Goal: Task Accomplishment & Management: Manage account settings

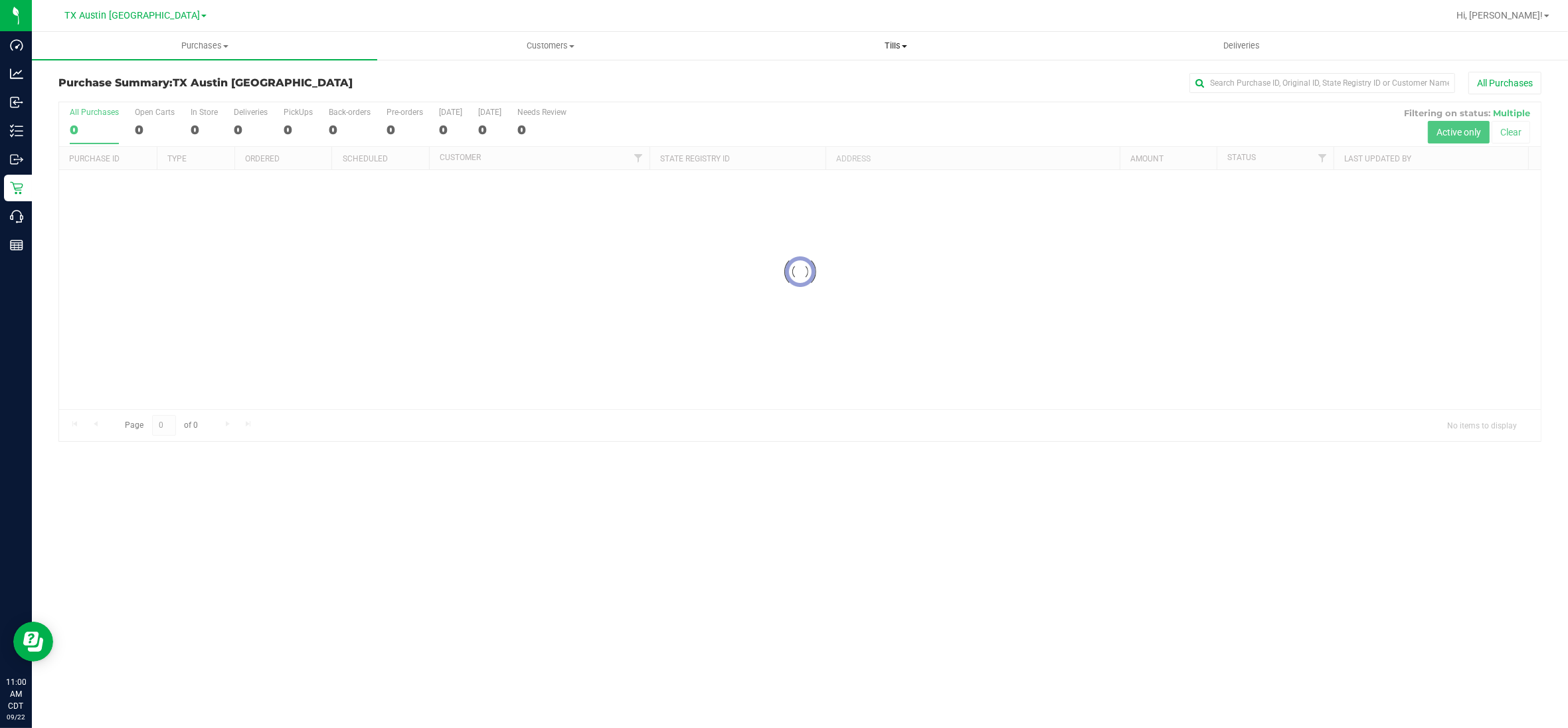
click at [889, 40] on span "Tills" at bounding box center [896, 45] width 344 height 12
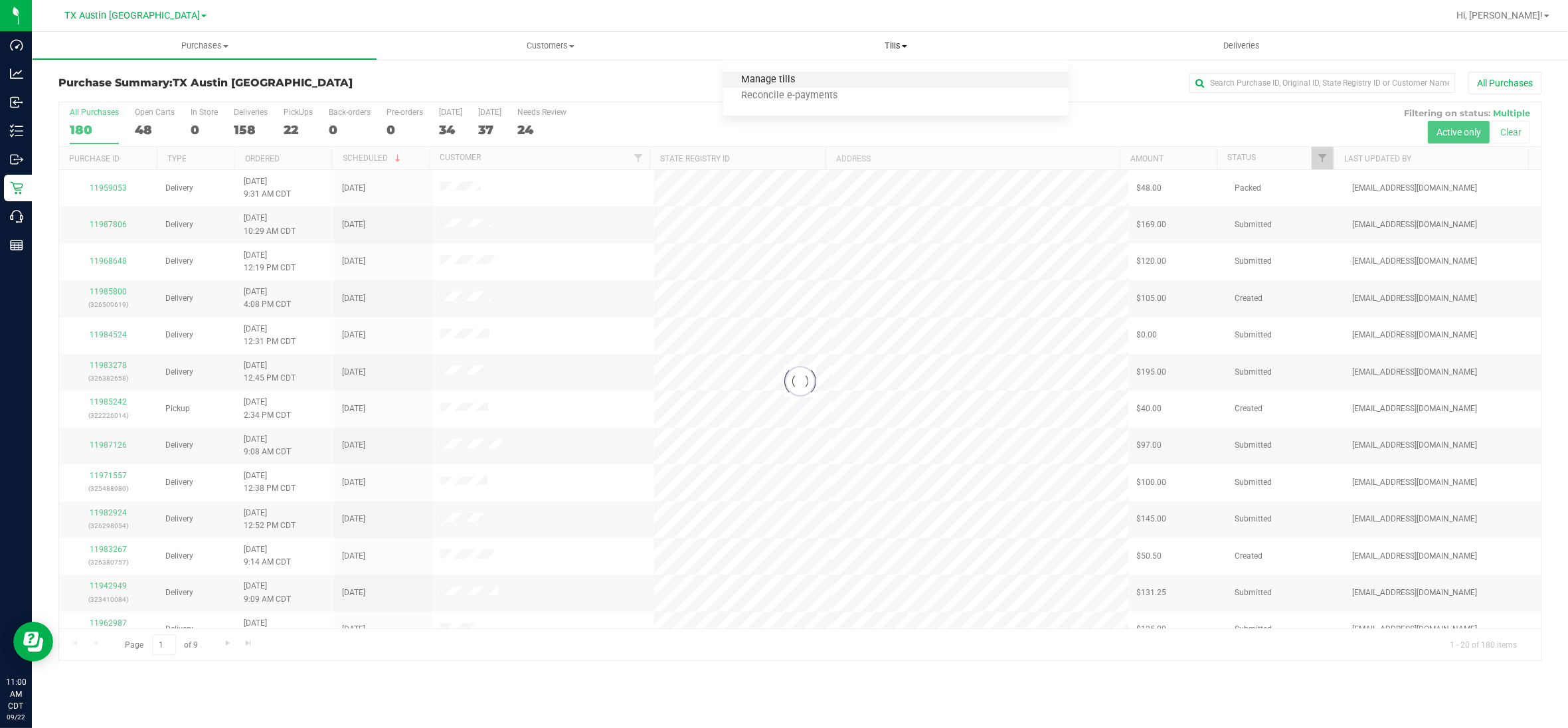
click at [777, 77] on span "Manage tills" at bounding box center [769, 80] width 90 height 12
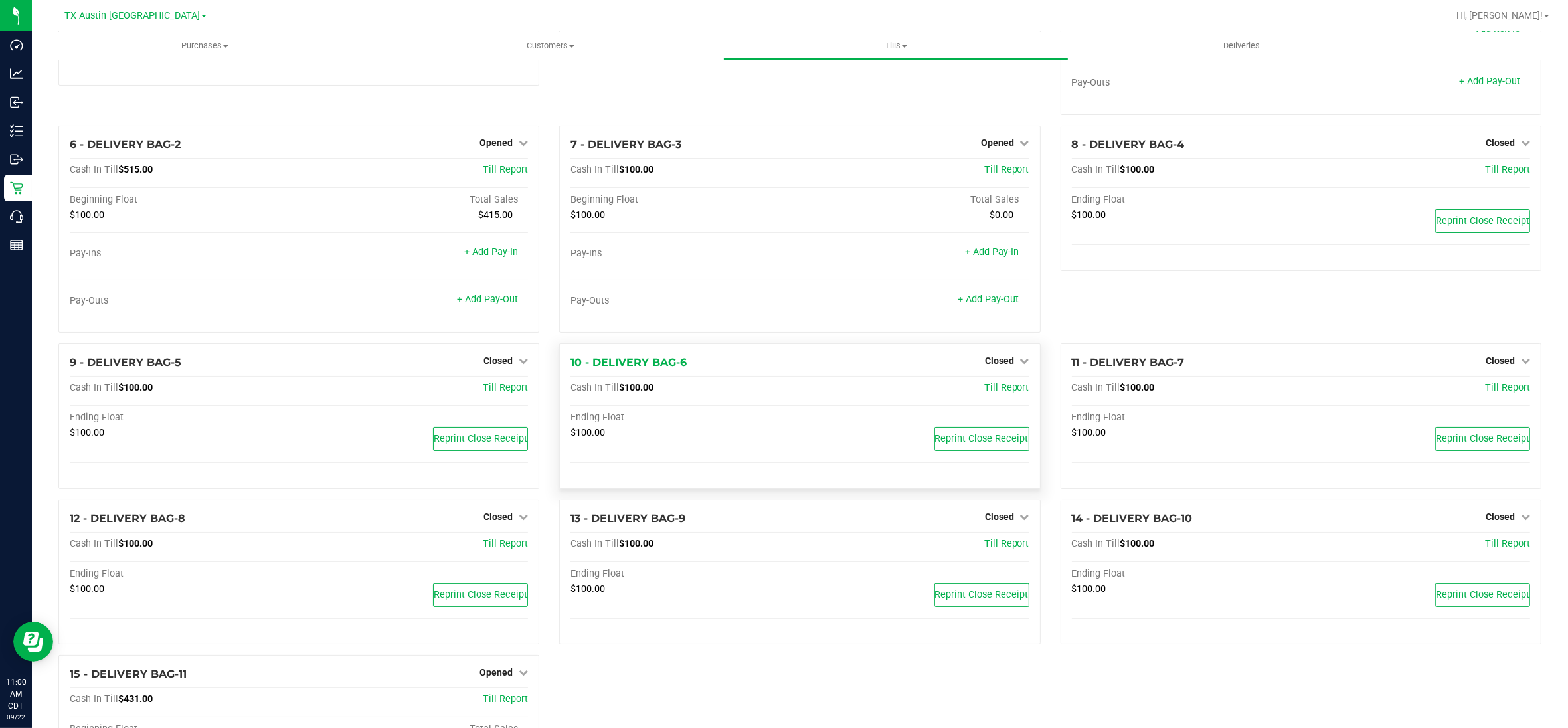
scroll to position [166, 0]
click at [1001, 359] on span "Closed" at bounding box center [999, 359] width 29 height 11
click at [993, 390] on link "Open Till" at bounding box center [999, 386] width 35 height 11
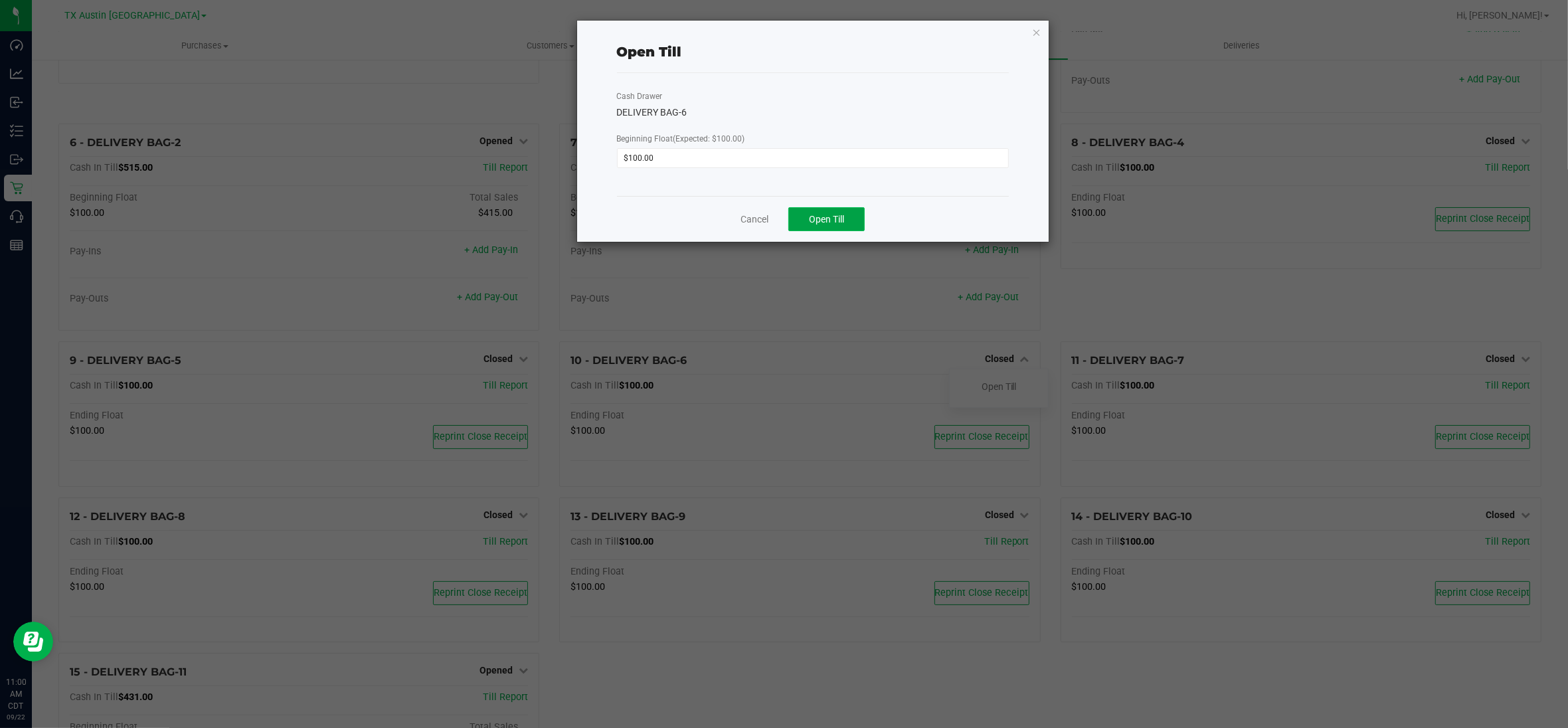
click at [835, 222] on span "Open Till" at bounding box center [826, 219] width 35 height 11
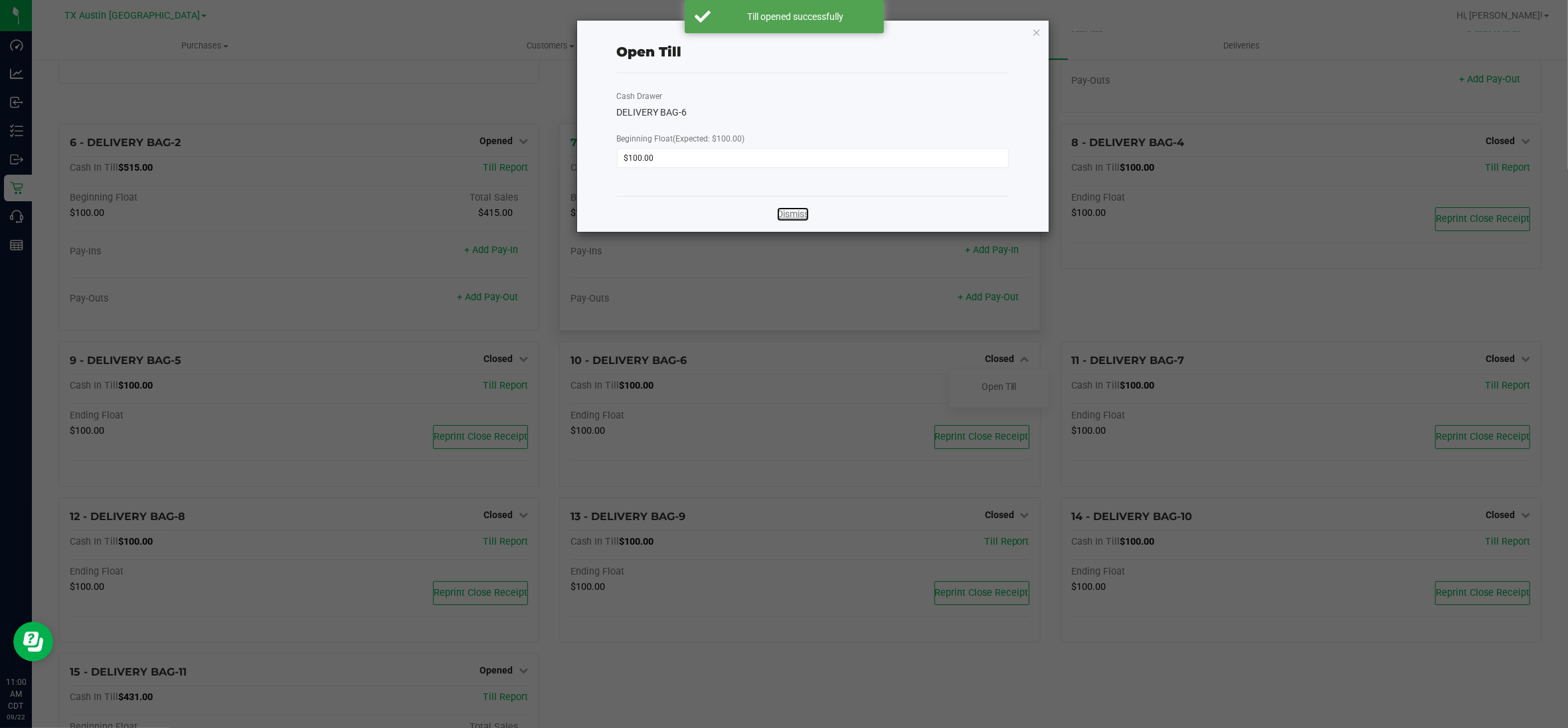
drag, startPoint x: 785, startPoint y: 216, endPoint x: 779, endPoint y: 225, distance: 10.8
click at [785, 216] on link "Dismiss" at bounding box center [793, 214] width 32 height 14
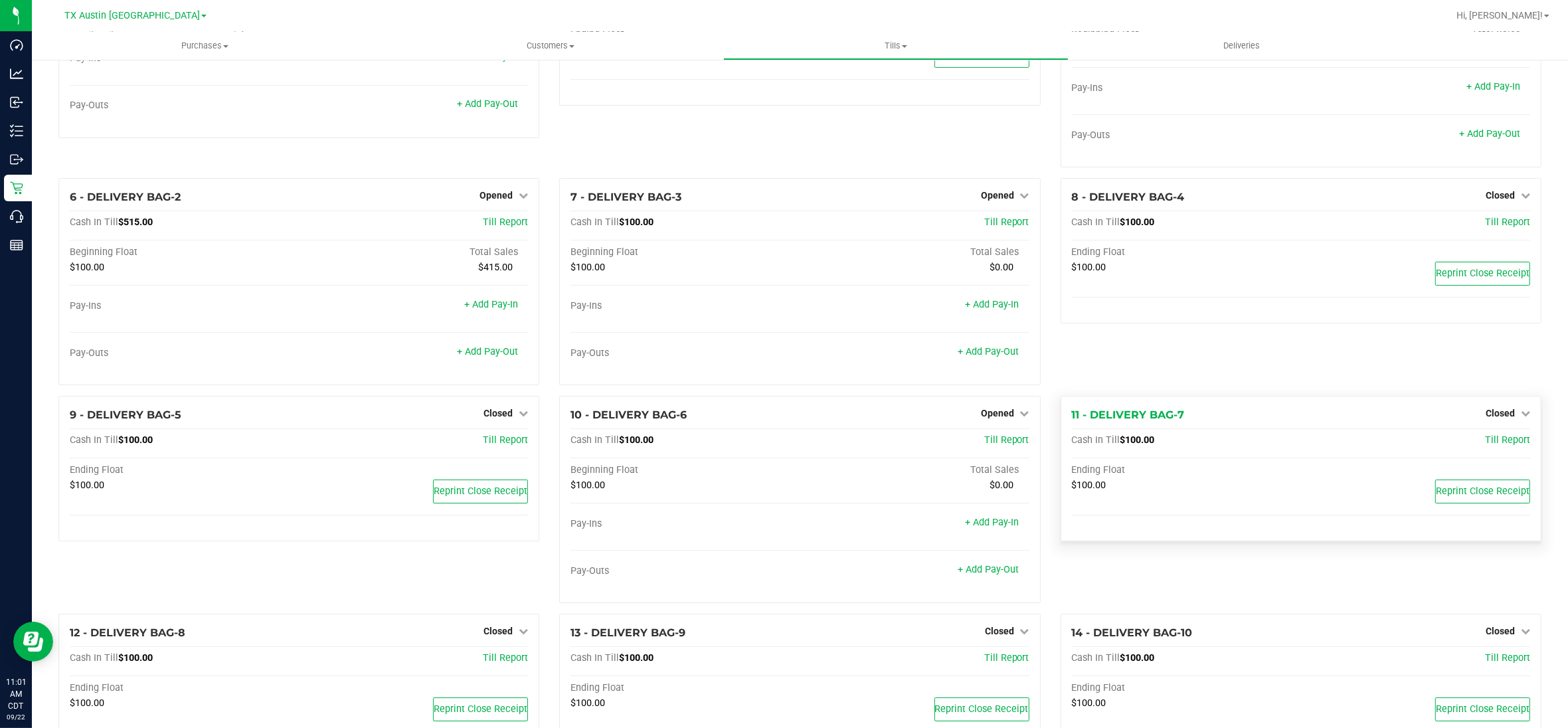
scroll to position [0, 0]
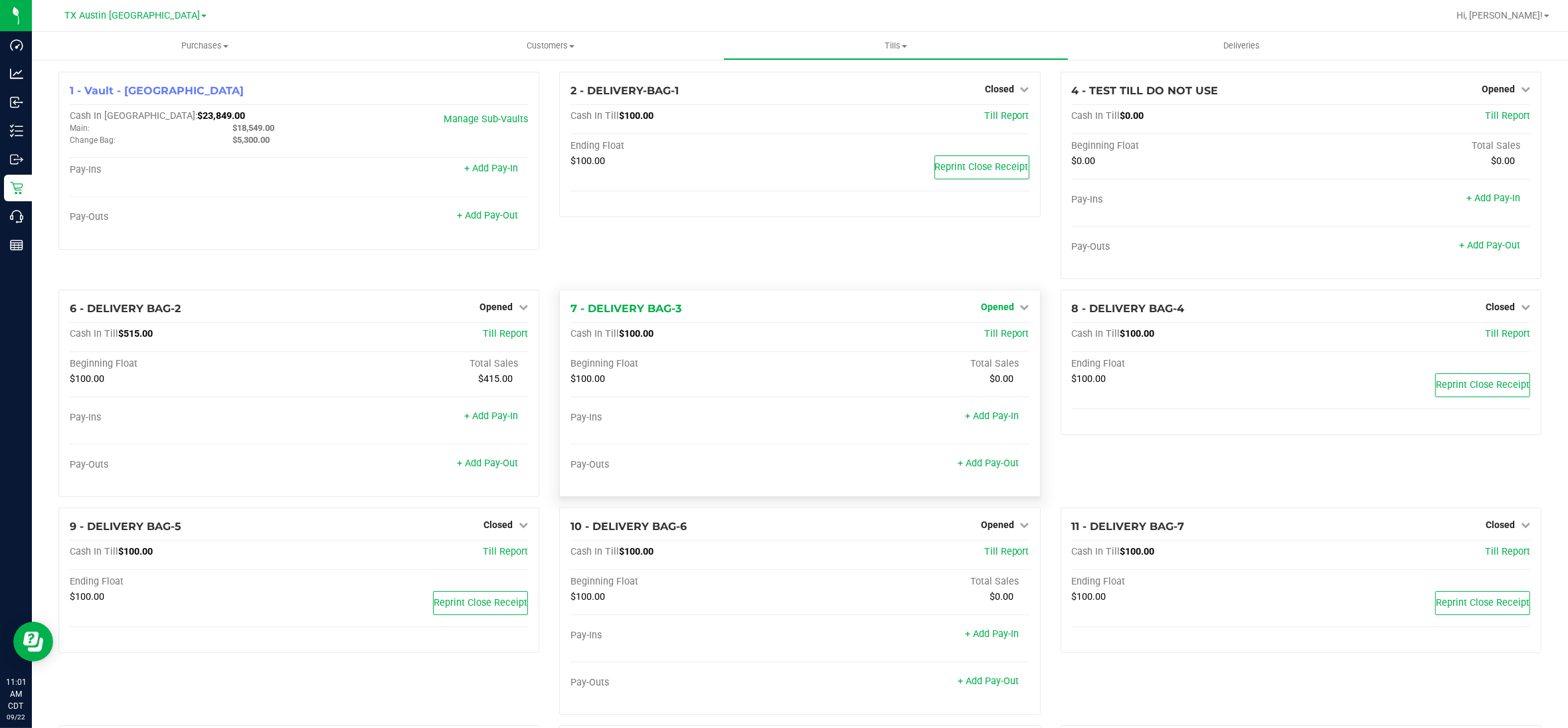
click at [994, 309] on span "Opened" at bounding box center [997, 307] width 33 height 11
click at [981, 335] on link "Close Till" at bounding box center [999, 335] width 36 height 11
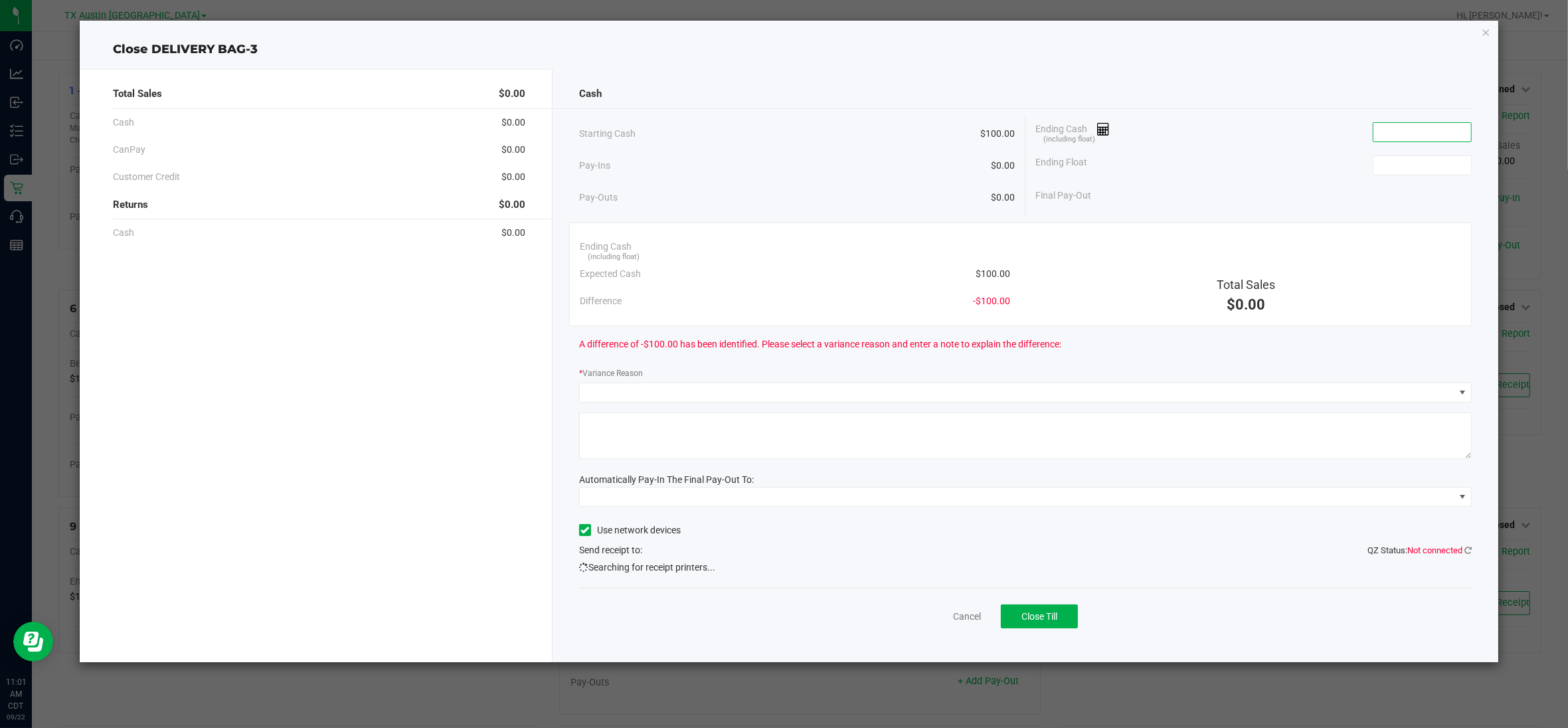
click at [1399, 130] on input at bounding box center [1422, 132] width 98 height 19
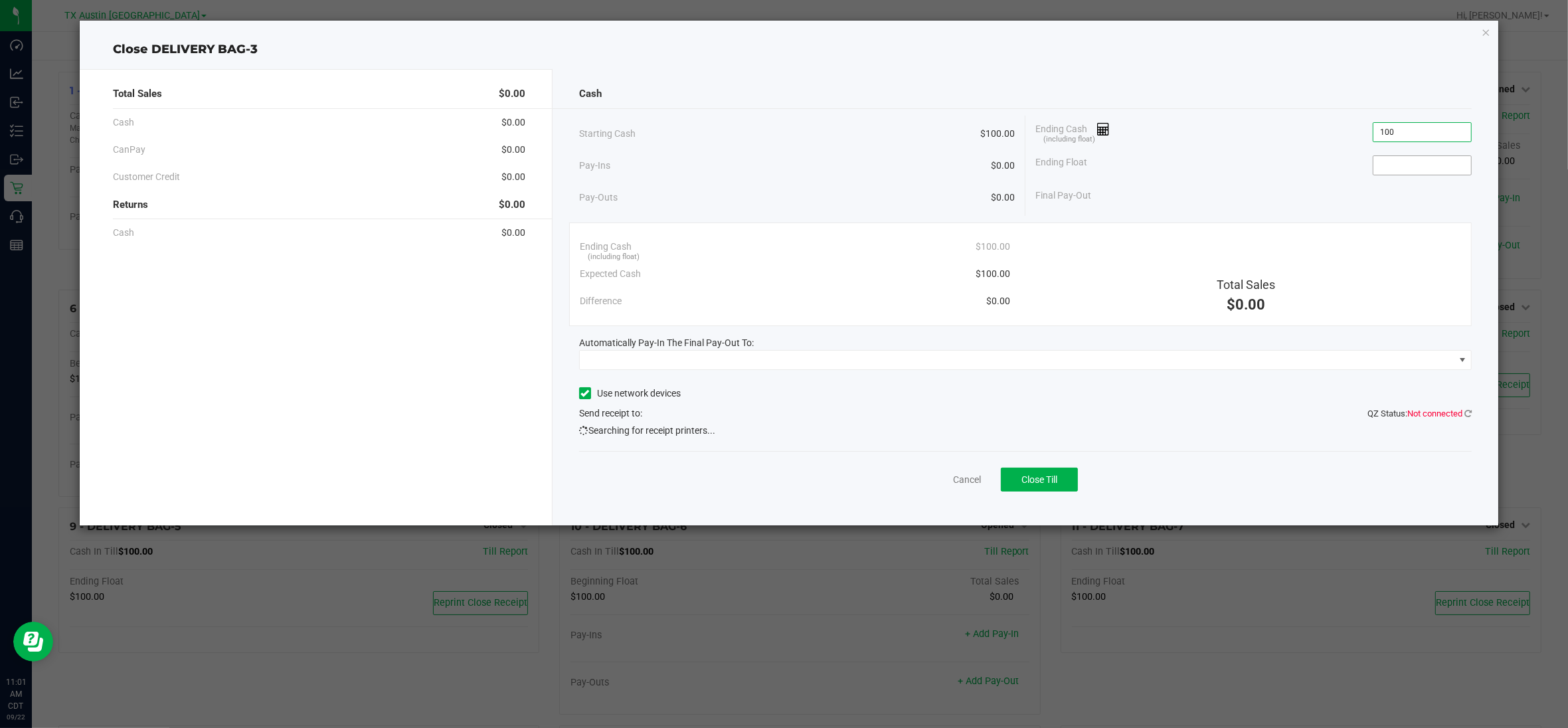
type input "$100.00"
click at [1400, 164] on input at bounding box center [1422, 165] width 98 height 19
type input "$100.00"
drag, startPoint x: 1270, startPoint y: 163, endPoint x: 1229, endPoint y: 225, distance: 74.3
click at [1267, 164] on div "Ending Float $100.00" at bounding box center [1253, 165] width 436 height 33
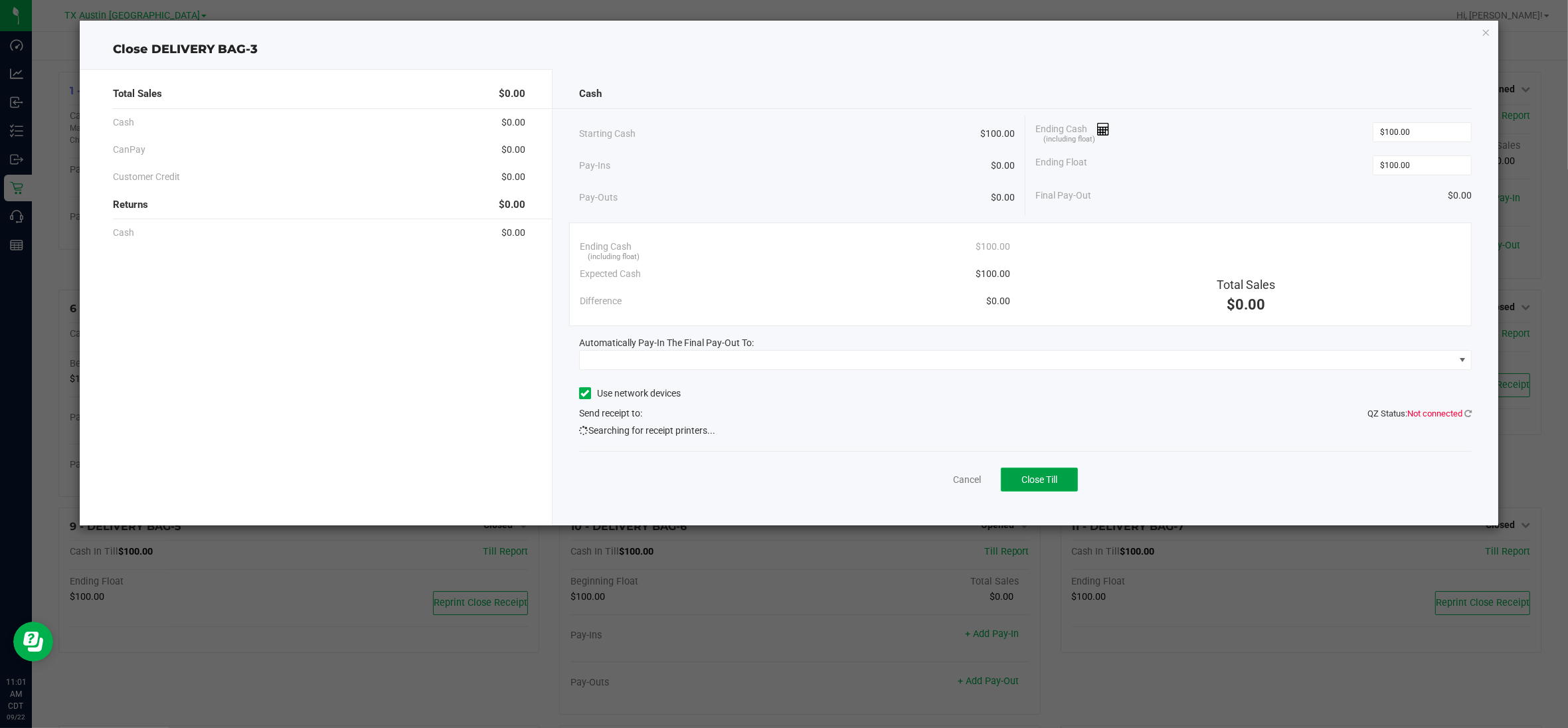
click at [1041, 477] on span "Close Till" at bounding box center [1040, 479] width 36 height 11
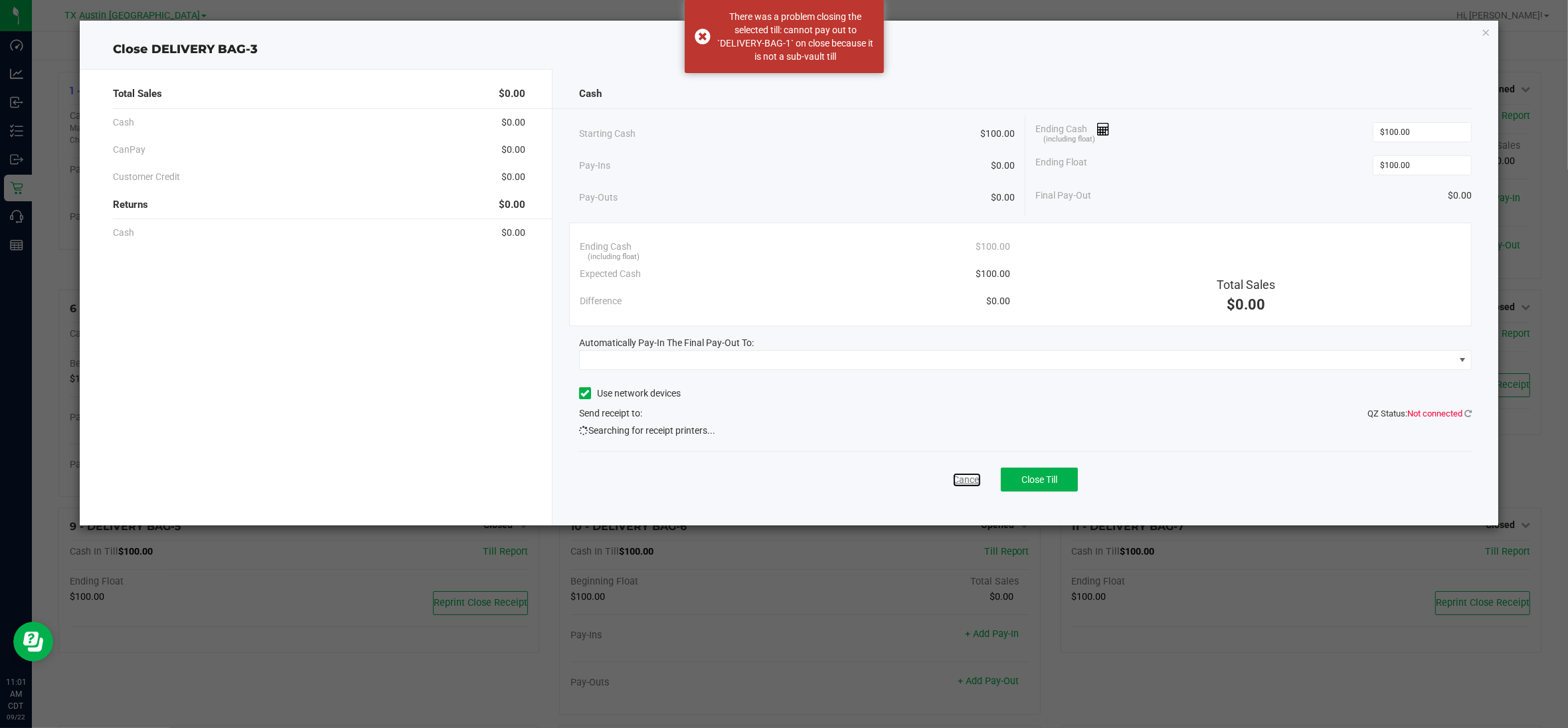
click at [965, 479] on link "Cancel" at bounding box center [967, 479] width 28 height 14
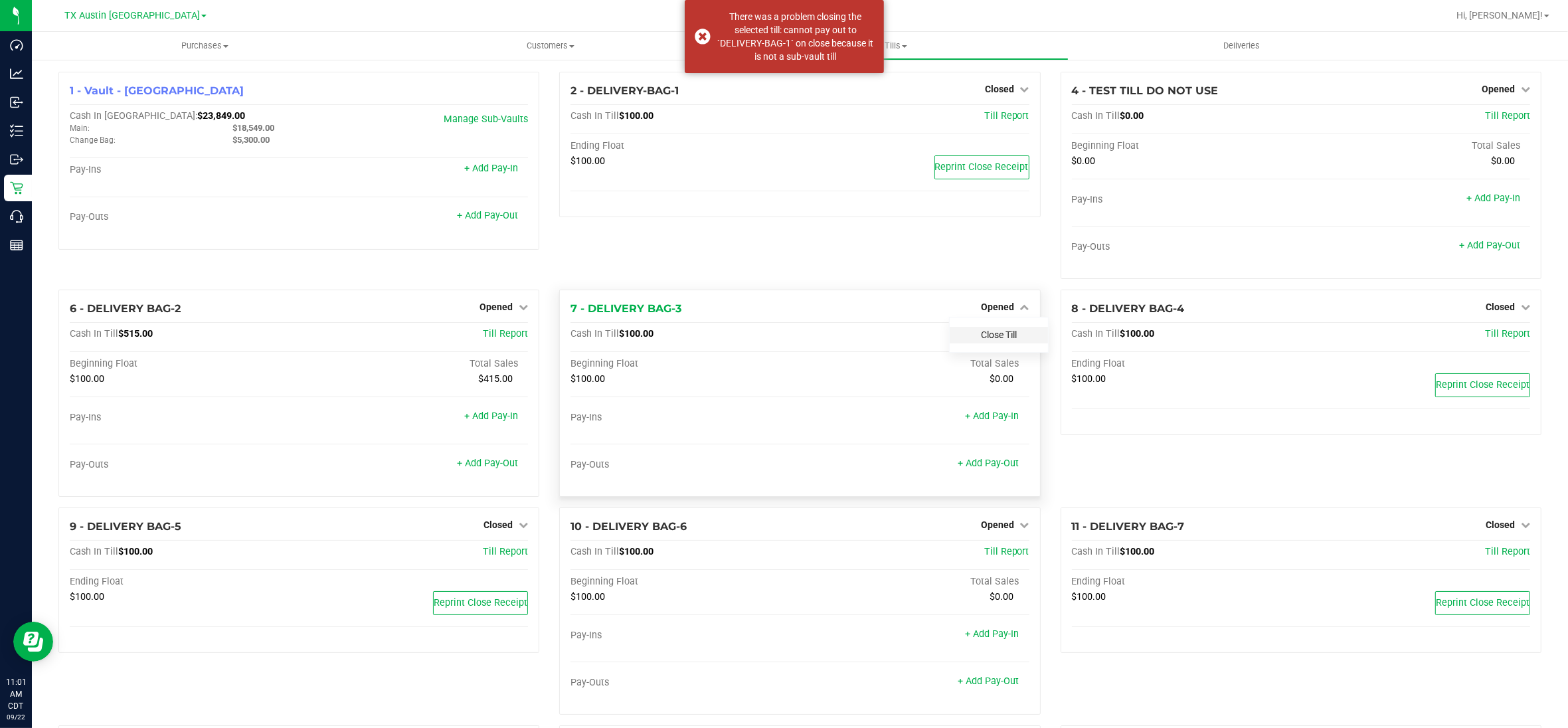
click at [998, 334] on link "Close Till" at bounding box center [999, 335] width 36 height 11
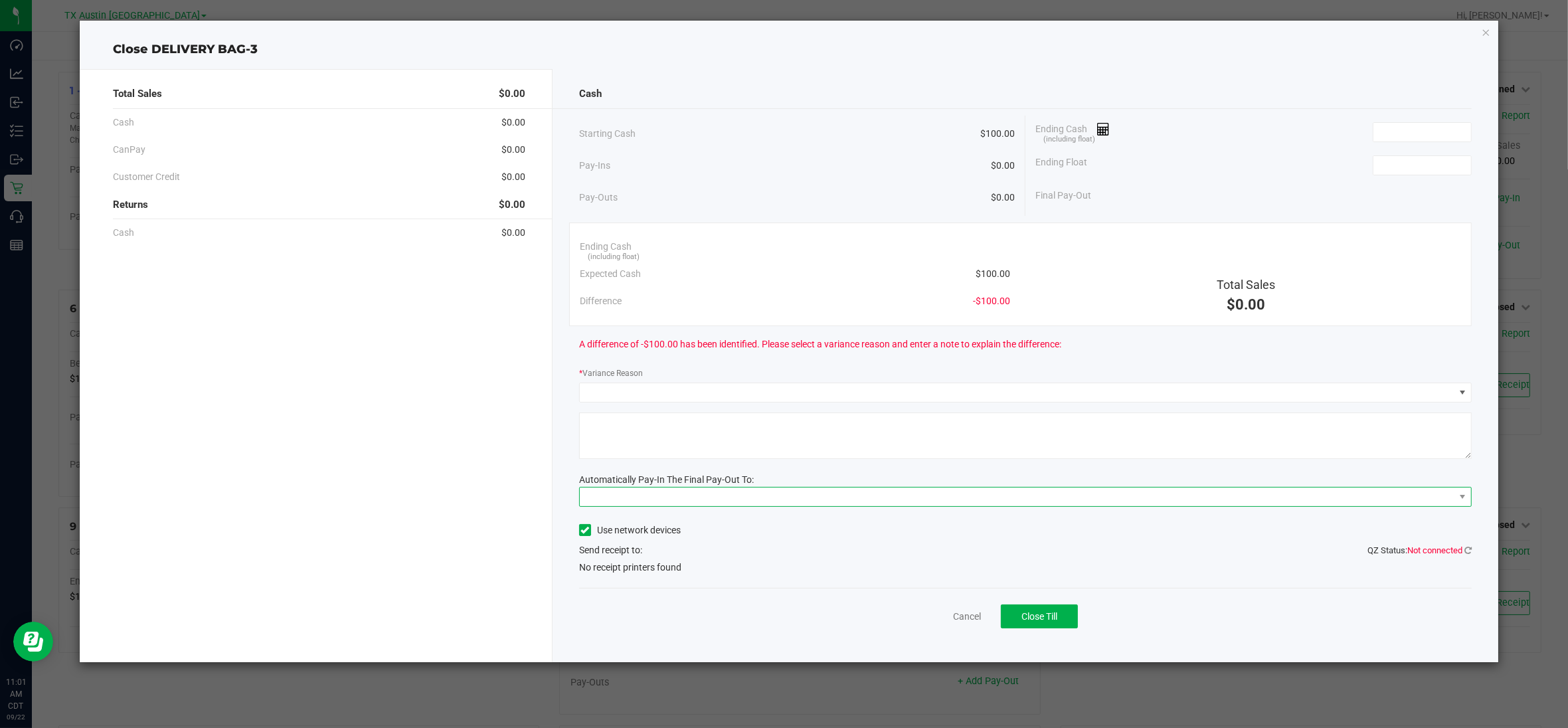
click at [751, 498] on span at bounding box center [1016, 496] width 875 height 19
drag, startPoint x: 649, startPoint y: 583, endPoint x: 1068, endPoint y: 458, distance: 437.2
click at [651, 581] on span "(Vault - [GEOGRAPHIC_DATA])" at bounding box center [674, 584] width 125 height 11
click at [1417, 132] on input at bounding box center [1422, 132] width 98 height 19
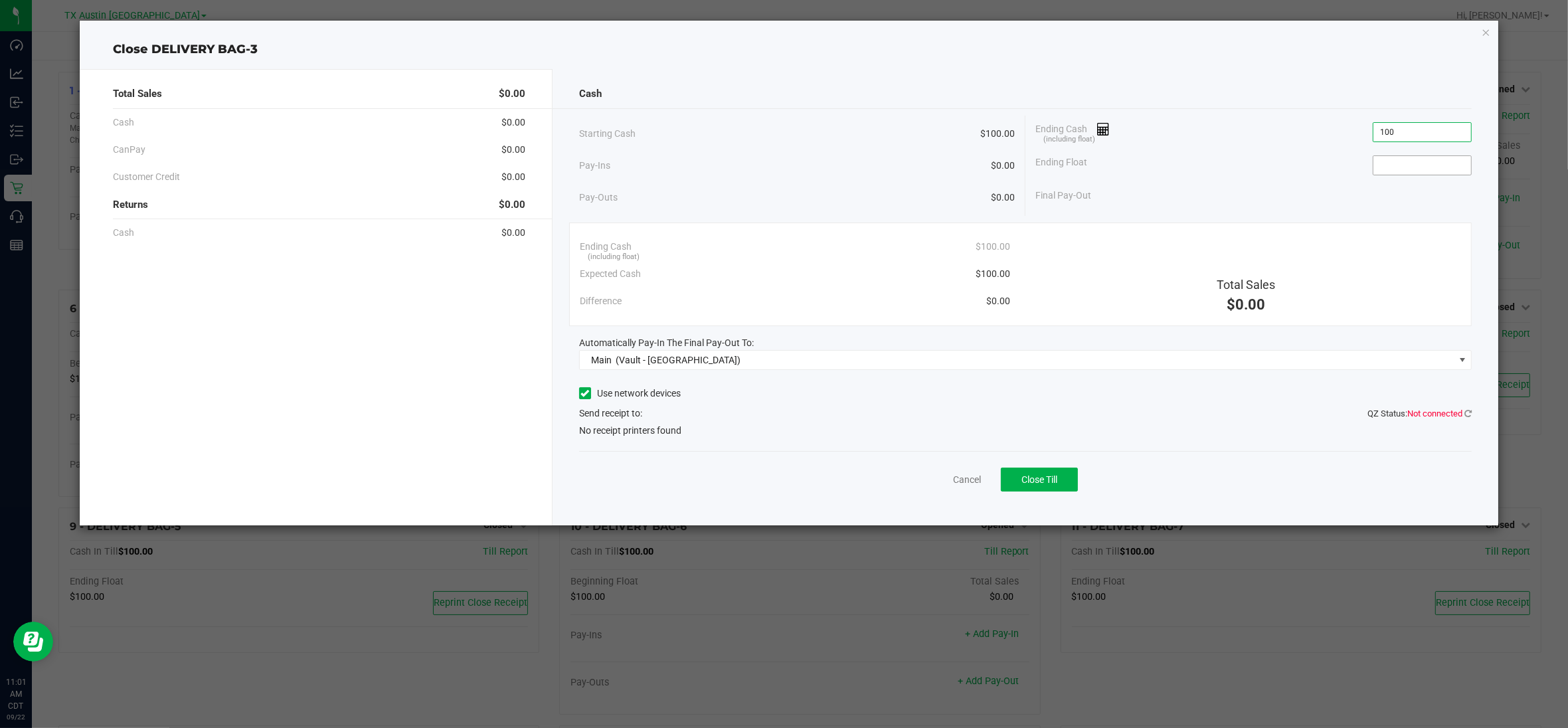
type input "$100.00"
drag, startPoint x: 1407, startPoint y: 170, endPoint x: 1408, endPoint y: 158, distance: 12.0
click at [1407, 164] on input at bounding box center [1422, 165] width 98 height 19
type input "$100.00"
click at [1222, 462] on div "Cancel Close Till" at bounding box center [1026, 476] width 892 height 51
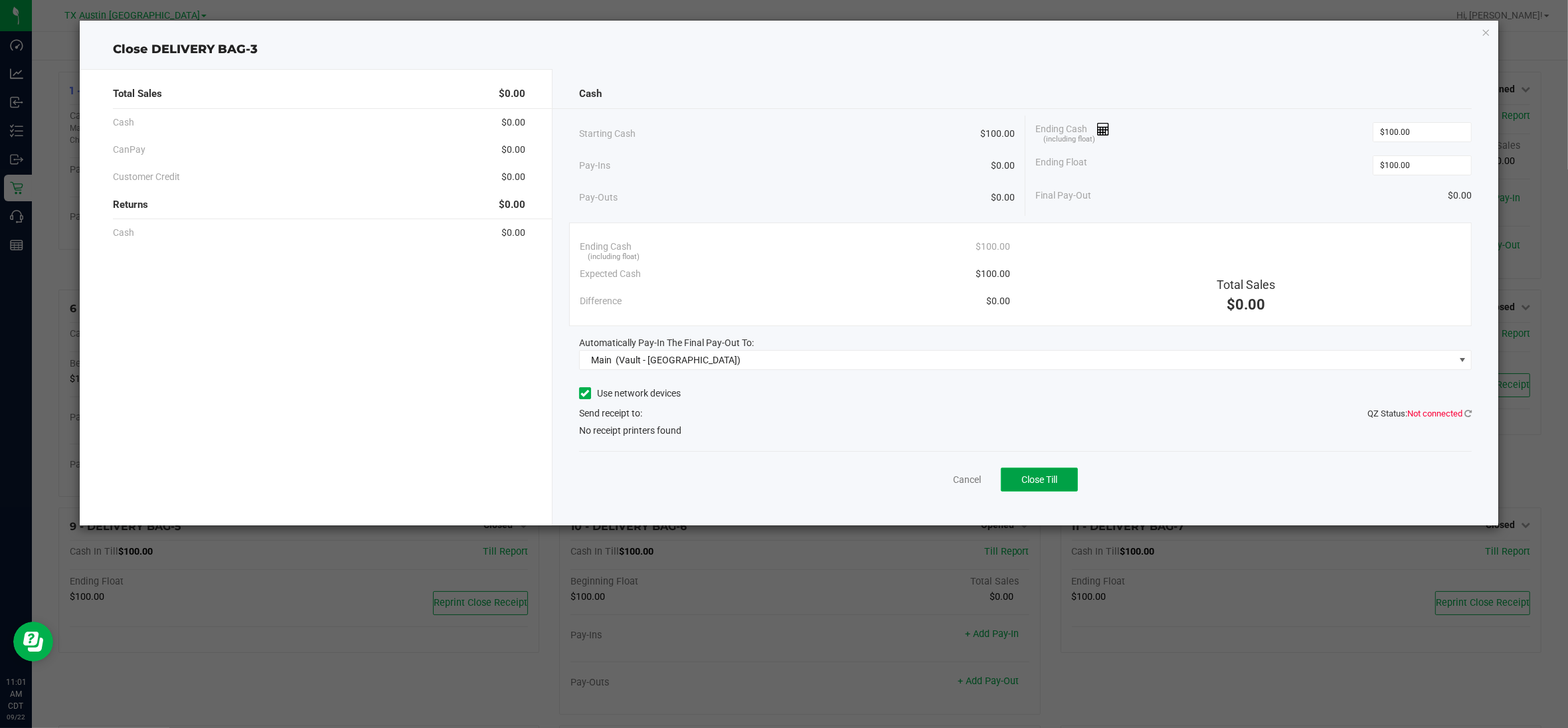
click at [1061, 482] on button "Close Till" at bounding box center [1039, 479] width 77 height 24
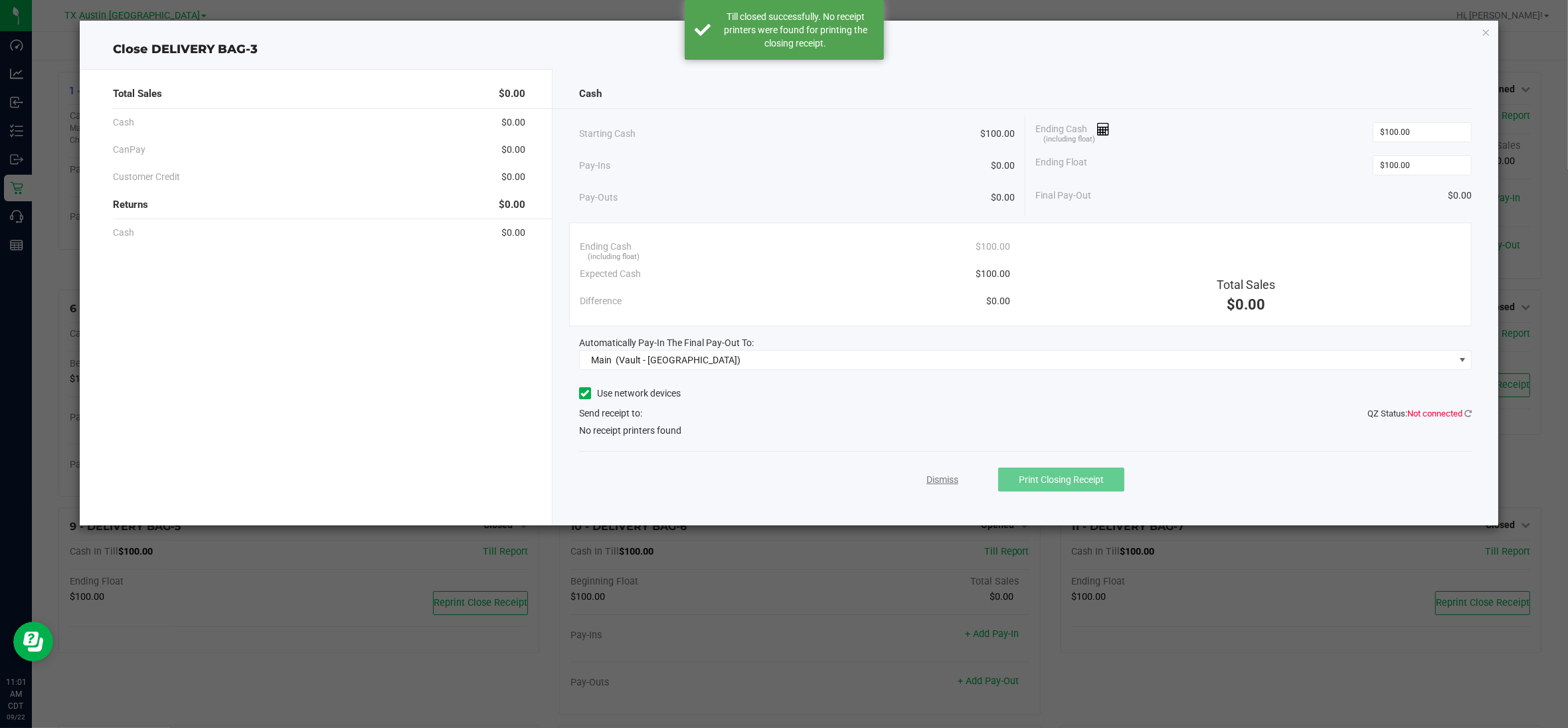
click at [955, 482] on link "Dismiss" at bounding box center [942, 479] width 32 height 14
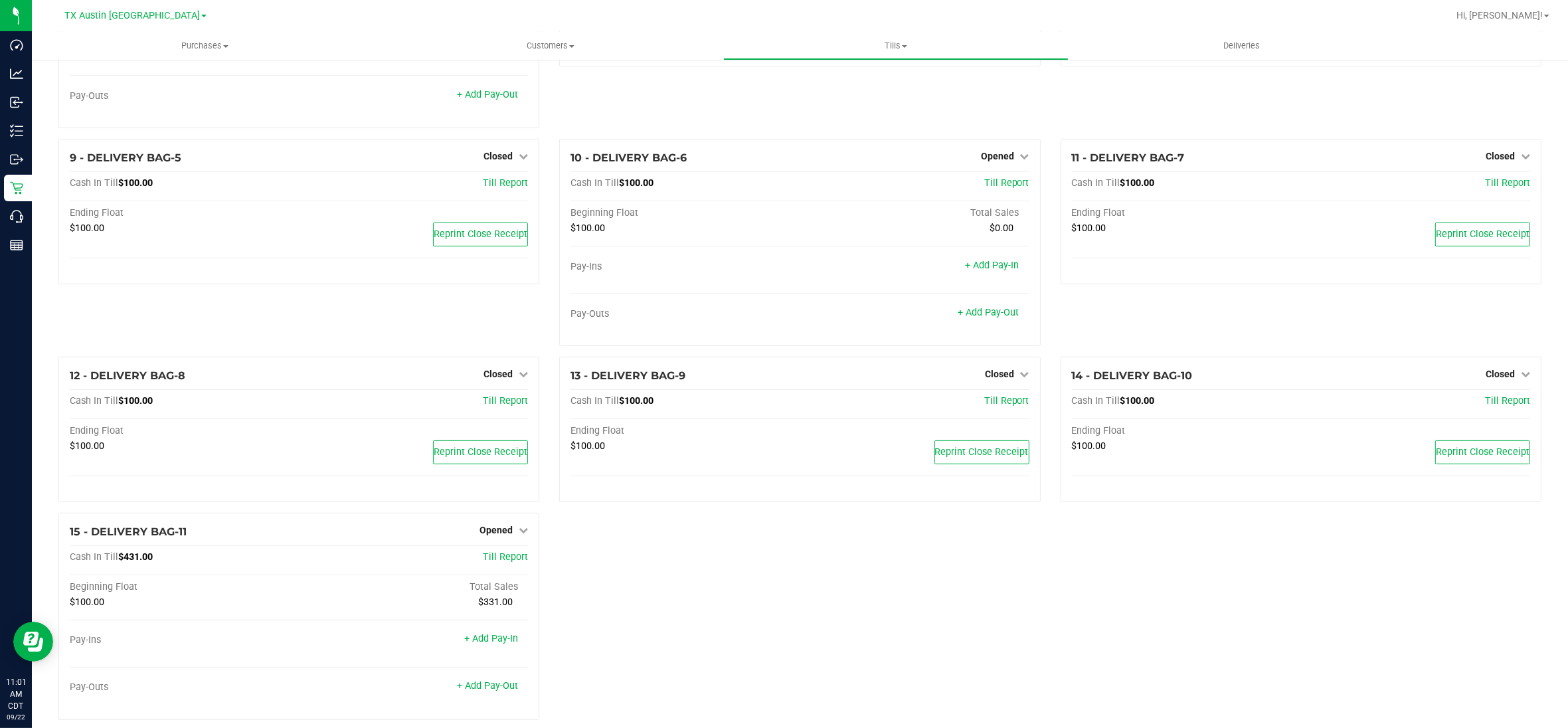
scroll to position [387, 0]
